Goal: Task Accomplishment & Management: Manage account settings

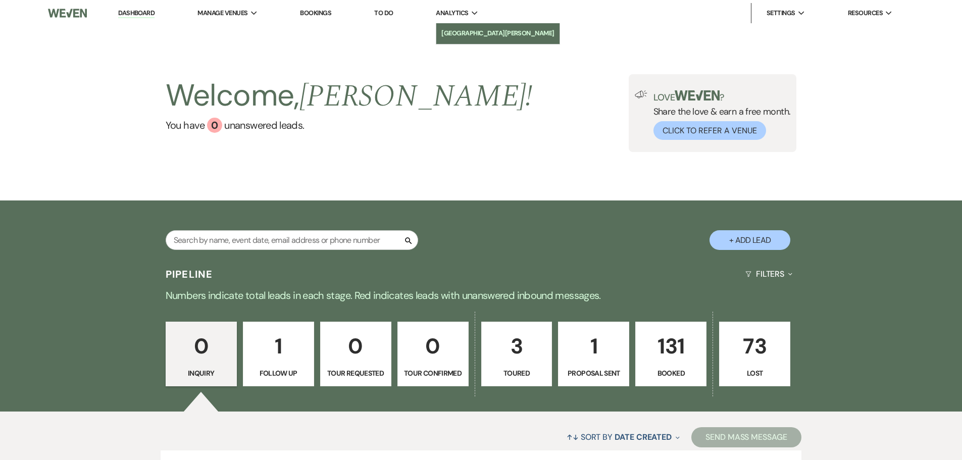
click at [471, 32] on li "[GEOGRAPHIC_DATA][PERSON_NAME]" at bounding box center [497, 33] width 113 height 10
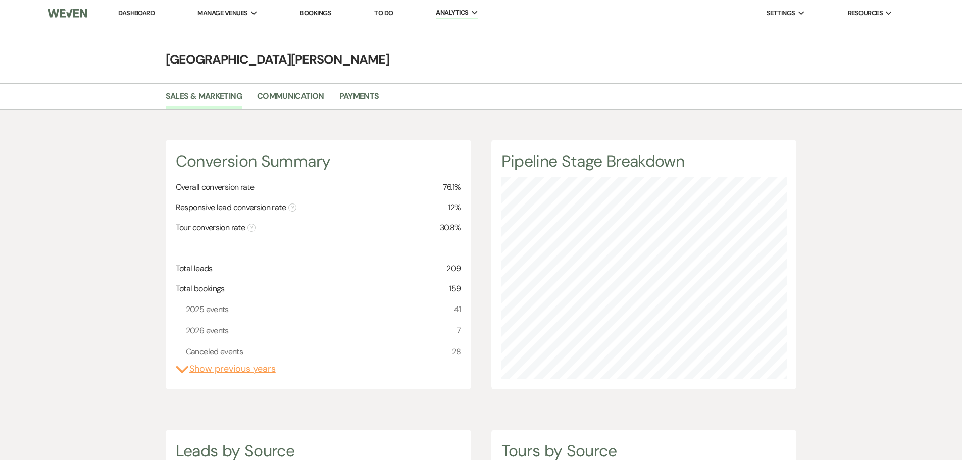
click at [314, 18] on li "Bookings" at bounding box center [315, 13] width 41 height 20
click at [317, 14] on link "Bookings" at bounding box center [315, 13] width 31 height 9
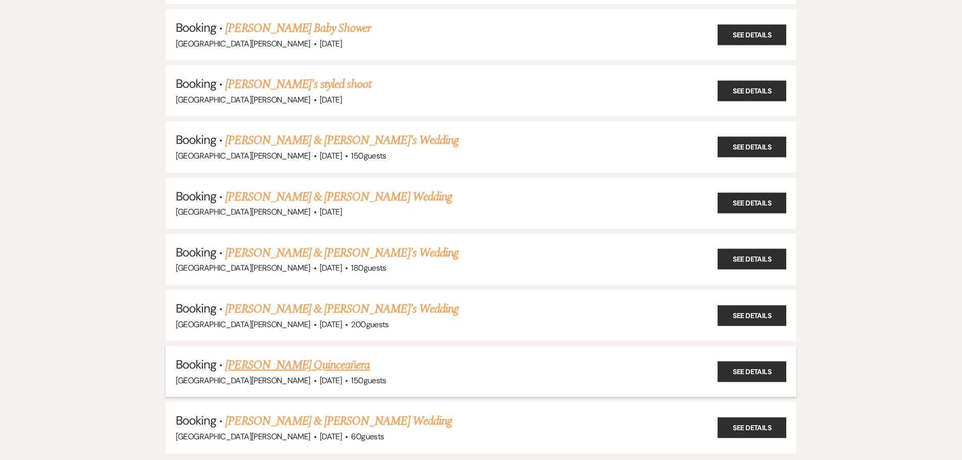
scroll to position [858, 0]
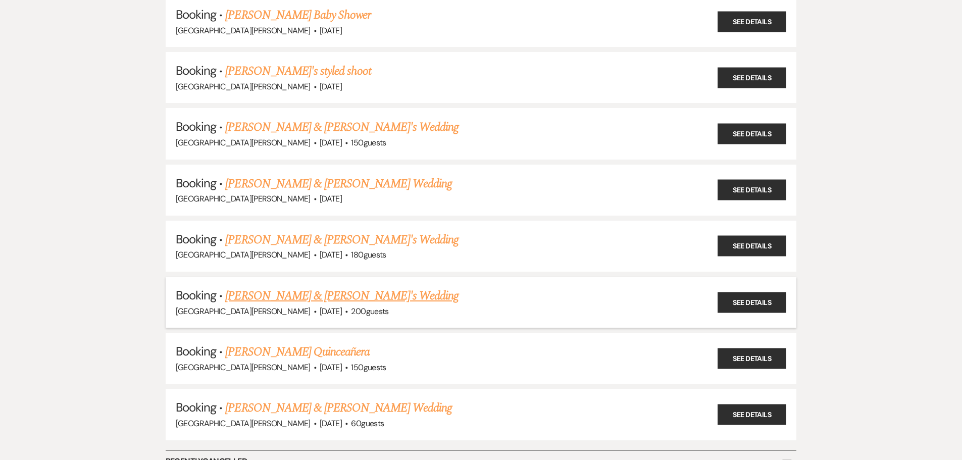
click at [260, 297] on link "[PERSON_NAME] & [PERSON_NAME]'s Wedding" at bounding box center [341, 296] width 233 height 18
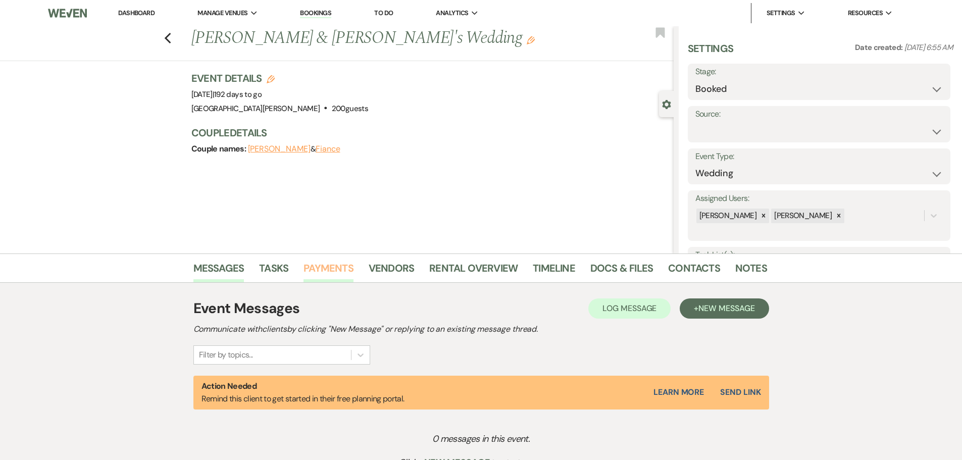
click at [339, 270] on link "Payments" at bounding box center [328, 271] width 50 height 22
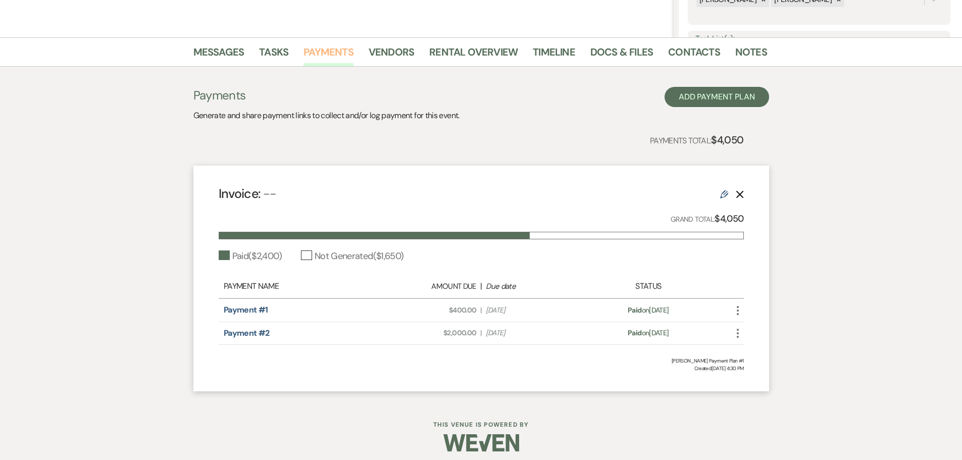
scroll to position [223, 0]
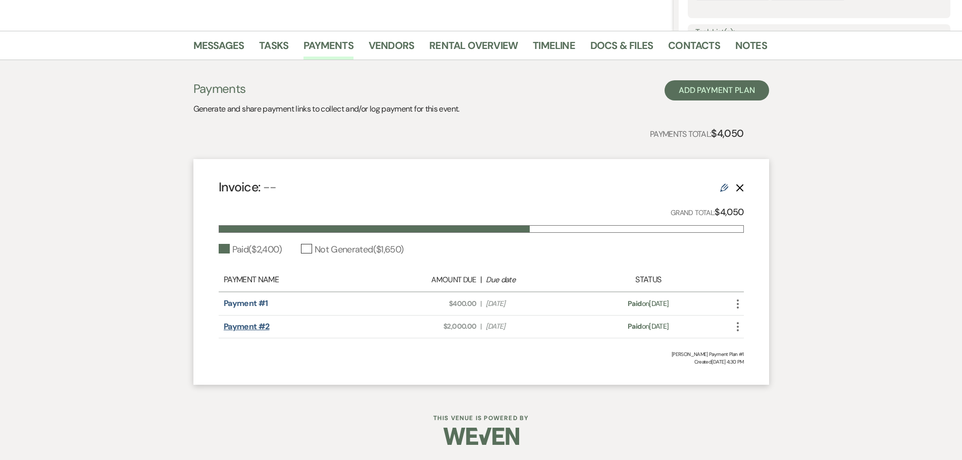
click at [255, 325] on link "Payment #2" at bounding box center [247, 326] width 46 height 11
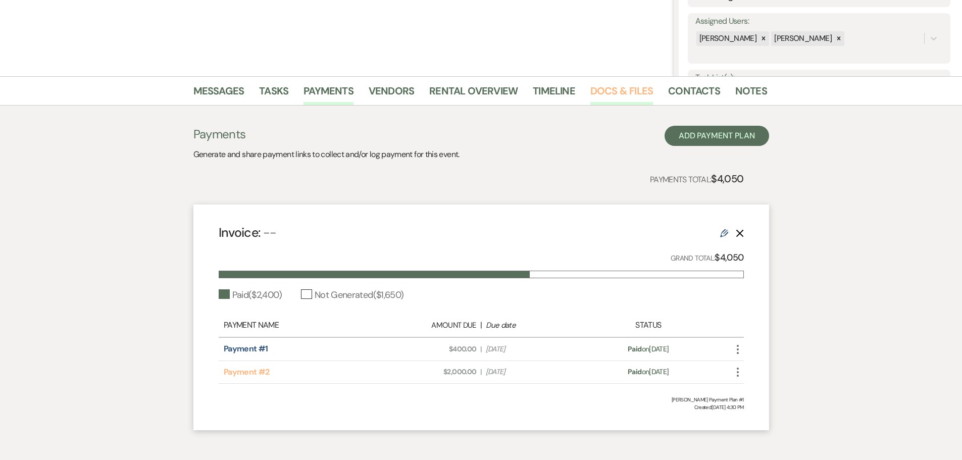
scroll to position [122, 0]
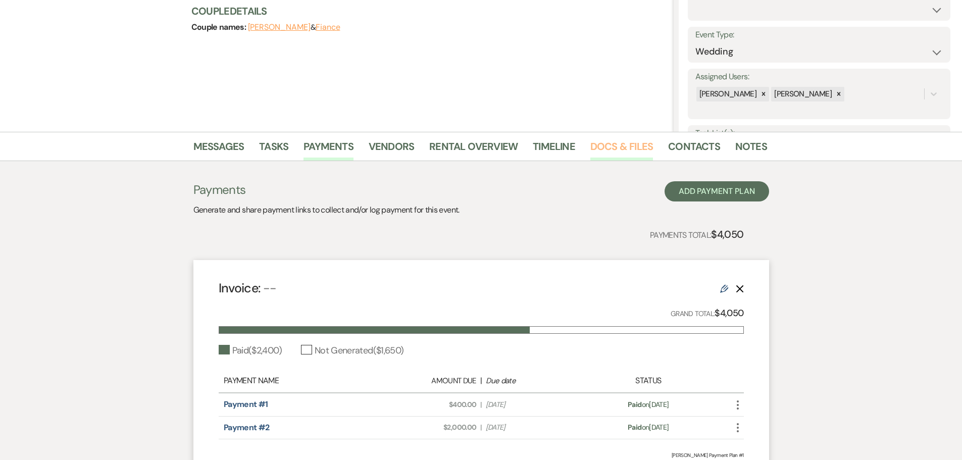
click at [633, 144] on link "Docs & Files" at bounding box center [621, 149] width 63 height 22
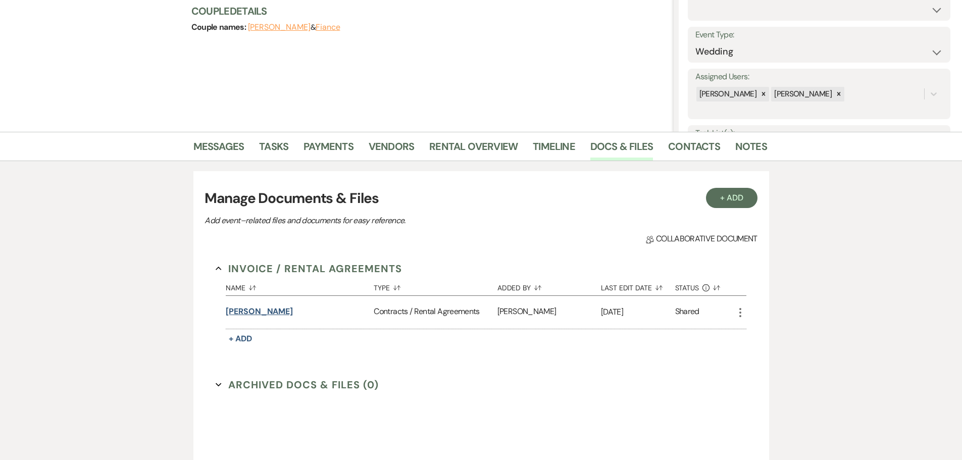
click at [246, 308] on button "[PERSON_NAME]" at bounding box center [259, 311] width 67 height 12
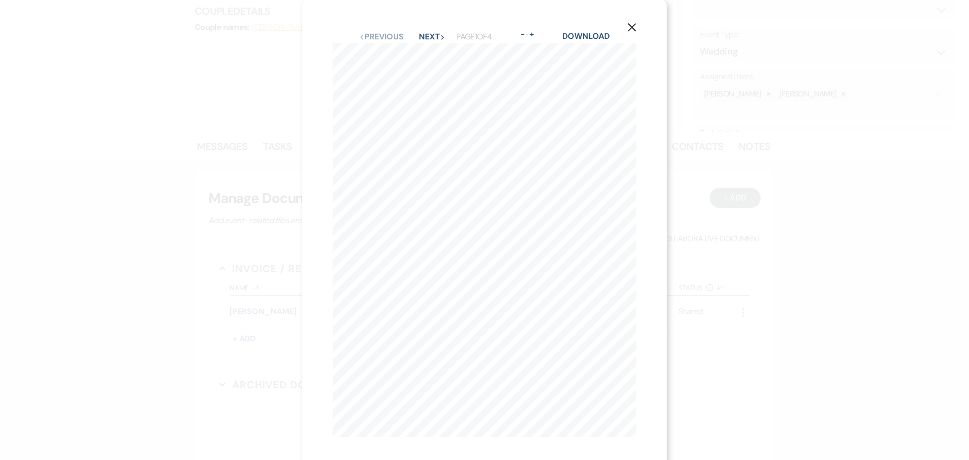
click at [632, 29] on icon "X" at bounding box center [632, 27] width 9 height 9
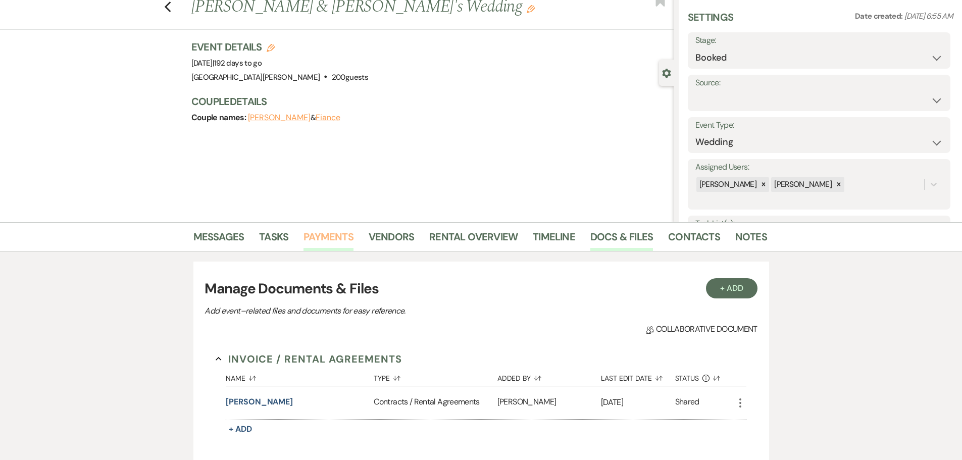
scroll to position [21, 0]
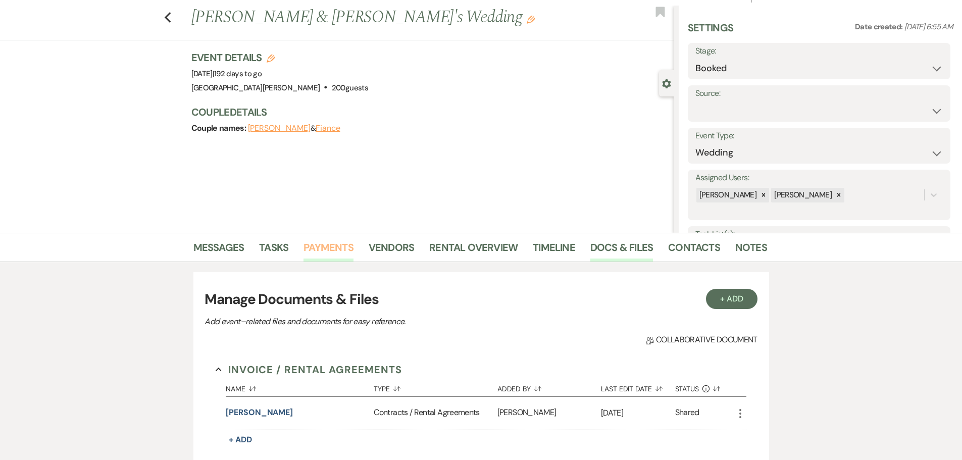
click at [328, 247] on link "Payments" at bounding box center [328, 250] width 50 height 22
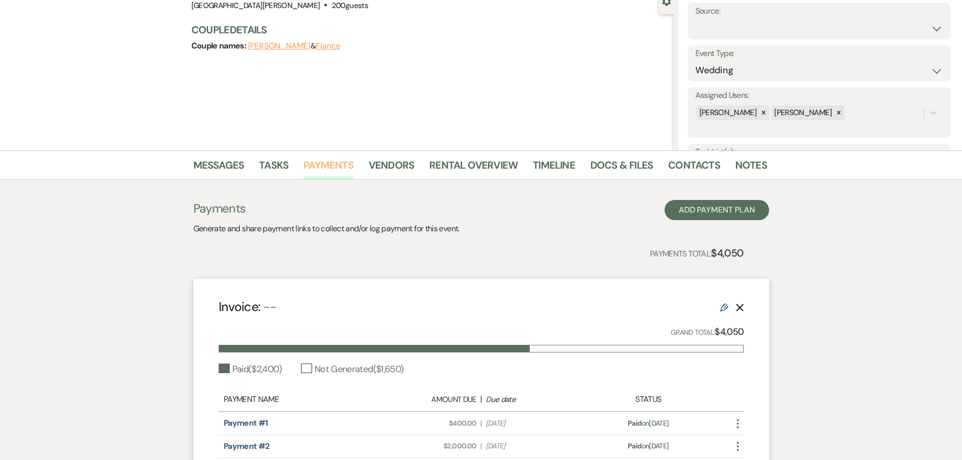
scroll to position [71, 0]
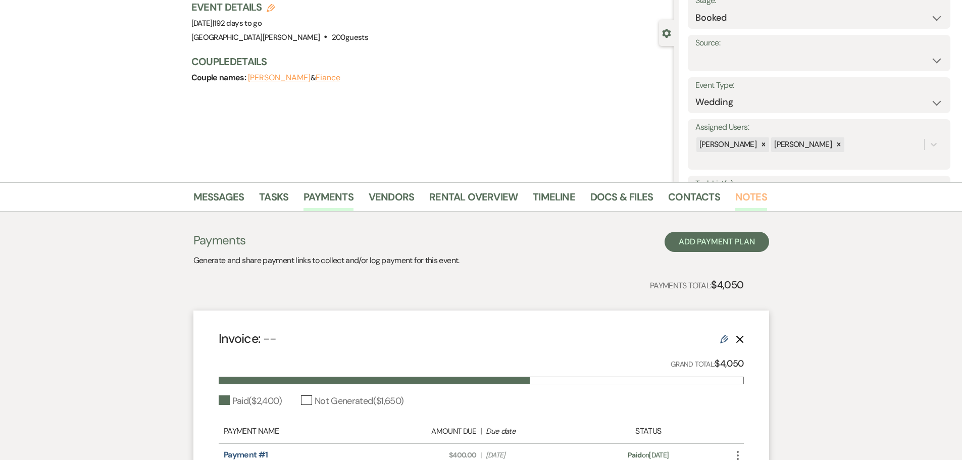
click at [735, 192] on link "Notes" at bounding box center [751, 200] width 32 height 22
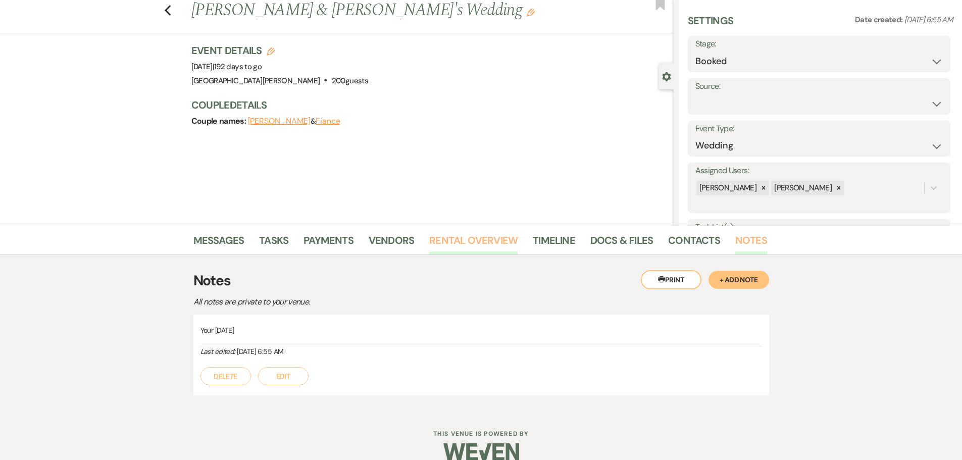
scroll to position [43, 0]
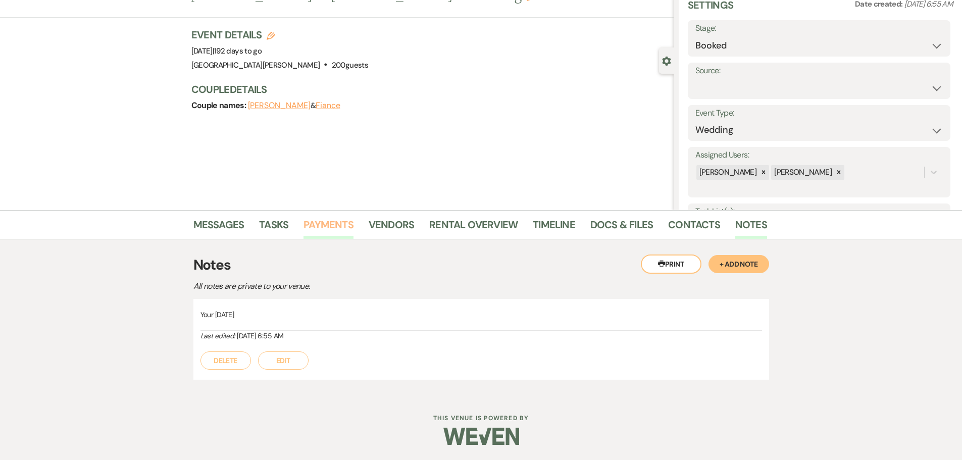
click at [331, 228] on link "Payments" at bounding box center [328, 228] width 50 height 22
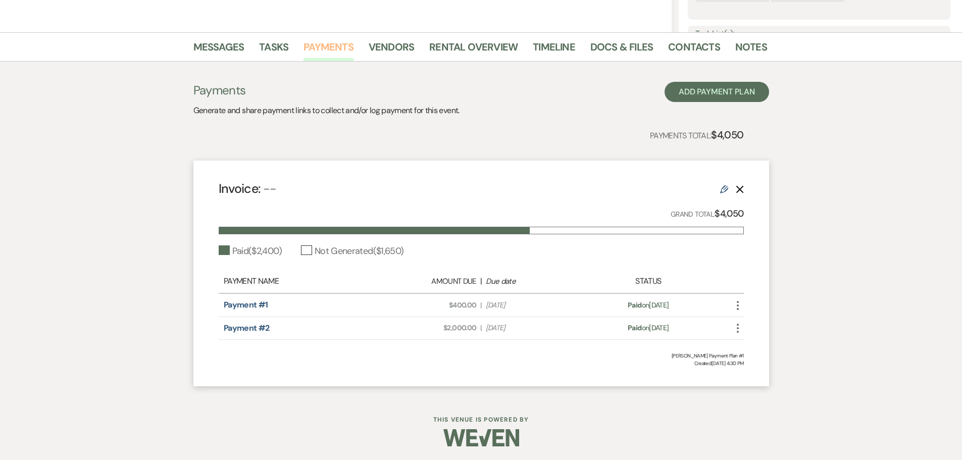
scroll to position [223, 0]
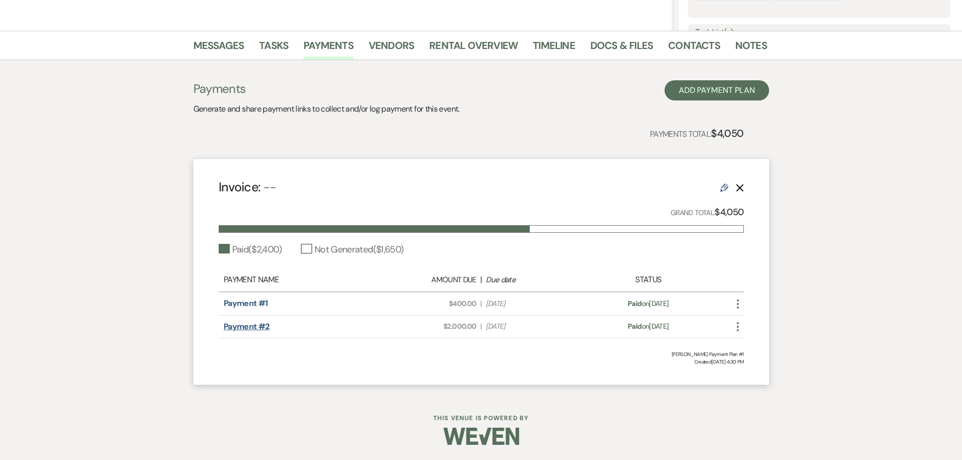
click at [266, 326] on link "Payment #2" at bounding box center [247, 326] width 46 height 11
click at [229, 325] on link "Payment #2" at bounding box center [247, 326] width 46 height 11
